Goal: Information Seeking & Learning: Learn about a topic

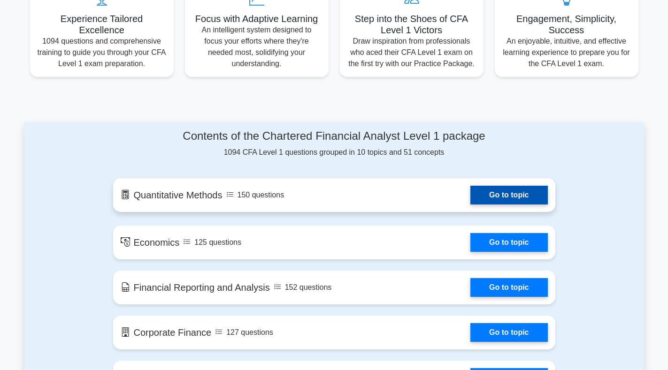
click at [473, 197] on link "Go to topic" at bounding box center [508, 195] width 77 height 19
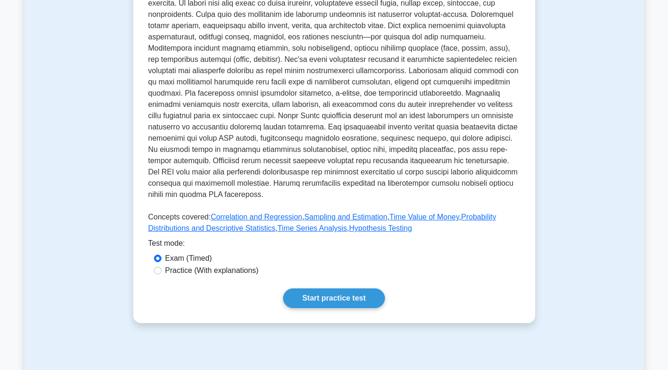
scroll to position [282, 0]
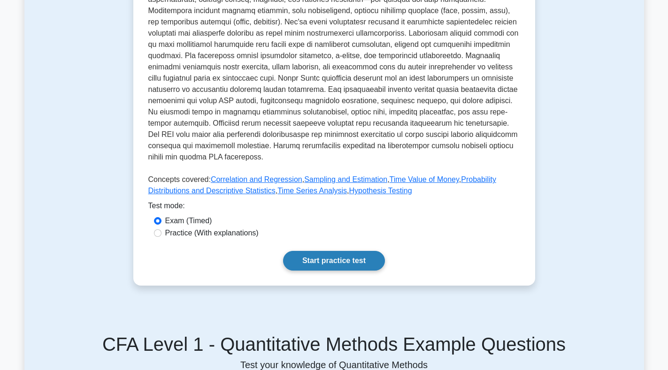
click at [330, 258] on link "Start practice test" at bounding box center [334, 261] width 102 height 20
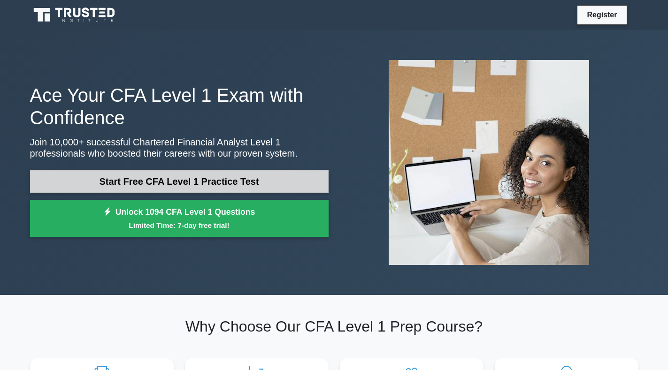
click at [179, 177] on link "Start Free CFA Level 1 Practice Test" at bounding box center [179, 181] width 299 height 23
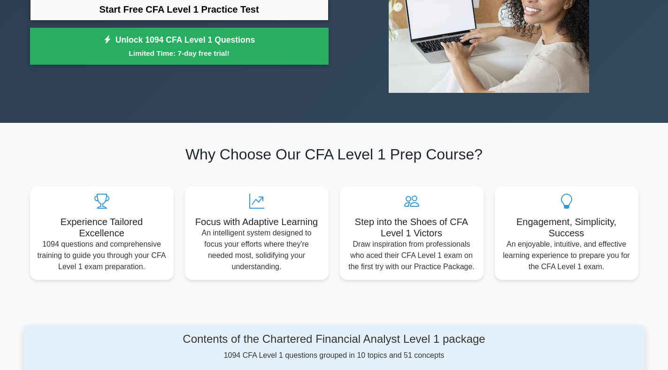
scroll to position [188, 0]
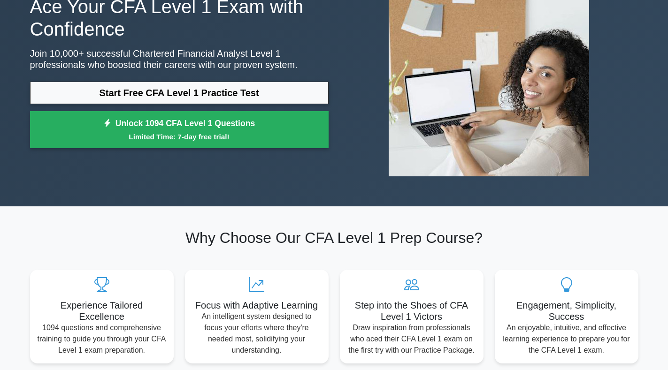
scroll to position [94, 0]
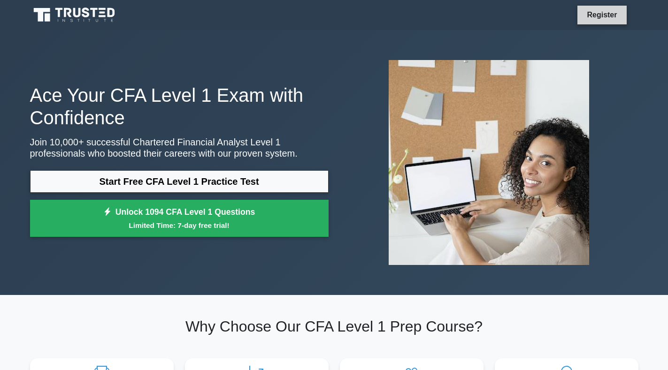
click at [587, 13] on link "Register" at bounding box center [601, 15] width 41 height 12
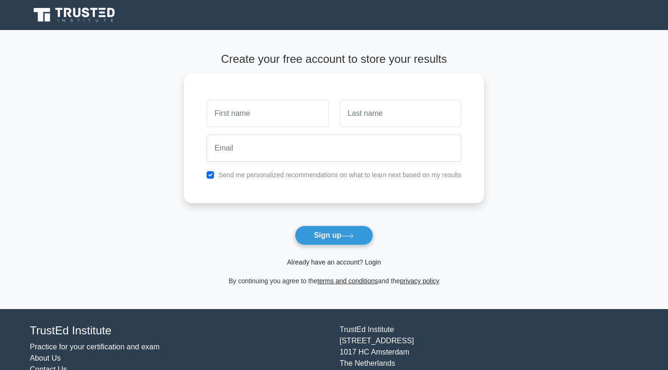
click at [368, 260] on link "Already have an account? Login" at bounding box center [334, 263] width 94 height 8
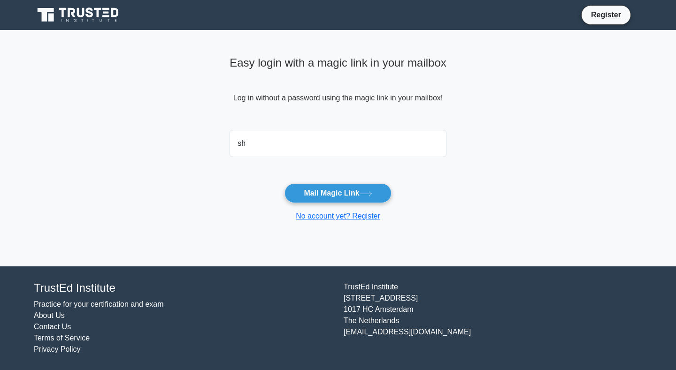
type input "[EMAIL_ADDRESS][DOMAIN_NAME]"
click at [284, 184] on button "Mail Magic Link" at bounding box center [337, 194] width 107 height 20
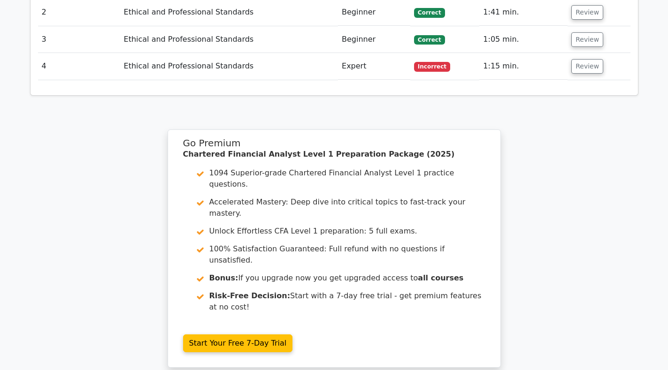
scroll to position [1221, 0]
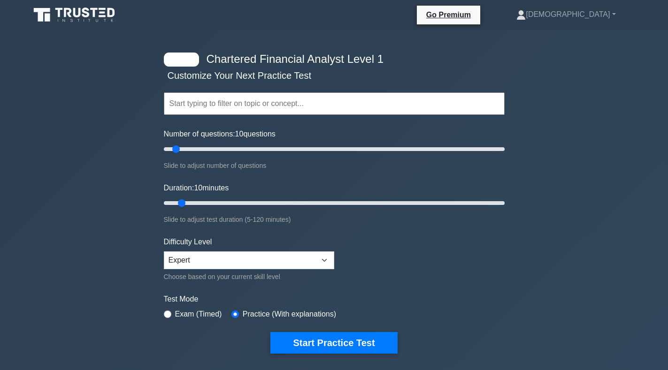
click at [201, 104] on input "text" at bounding box center [334, 103] width 341 height 23
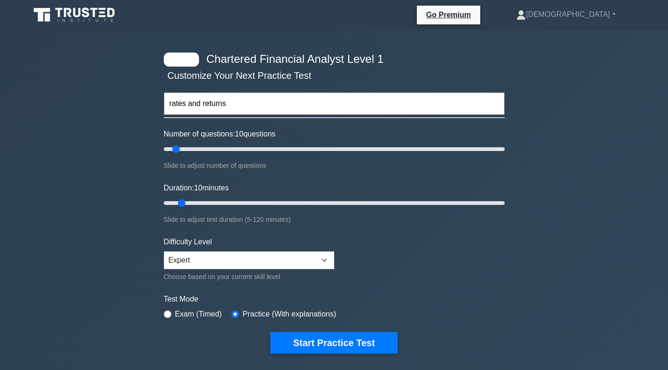
type input "rates and returns"
click at [270, 332] on button "Start Practice Test" at bounding box center [333, 343] width 127 height 22
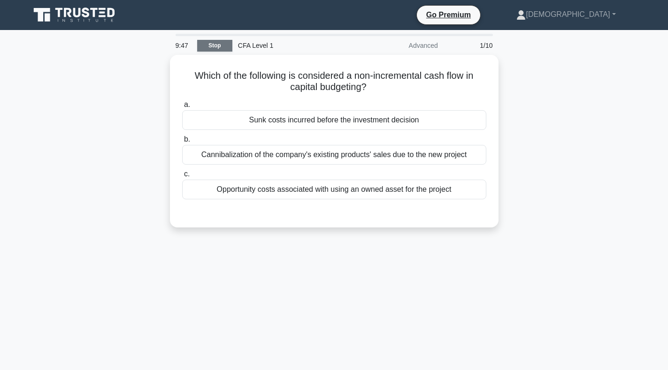
click at [220, 46] on link "Stop" at bounding box center [214, 46] width 35 height 12
